Goal: Find specific page/section: Find specific page/section

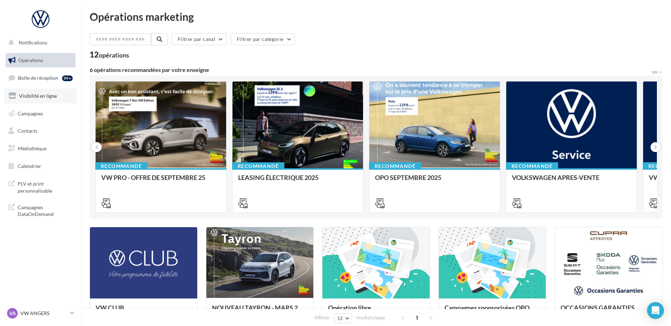
click at [23, 99] on link "Visibilité en ligne" at bounding box center [40, 96] width 73 height 15
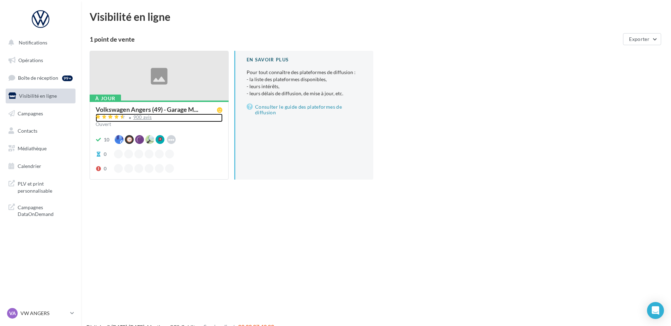
click at [145, 115] on div "900 avis" at bounding box center [142, 117] width 19 height 5
